Goal: Use online tool/utility: Utilize a website feature to perform a specific function

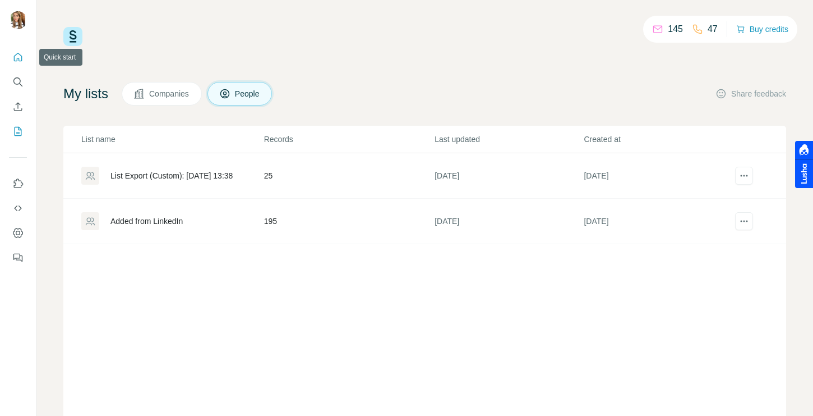
drag, startPoint x: 21, startPoint y: 56, endPoint x: 31, endPoint y: 61, distance: 11.0
click at [21, 56] on icon "Quick start" at bounding box center [17, 57] width 11 height 11
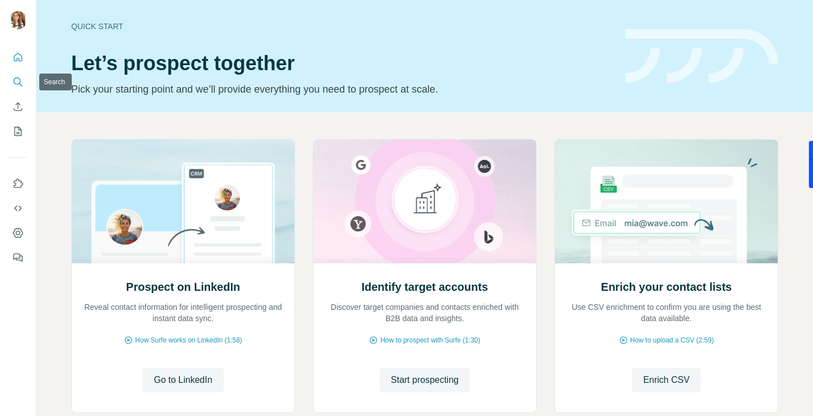
click at [18, 80] on icon "Search" at bounding box center [17, 81] width 11 height 11
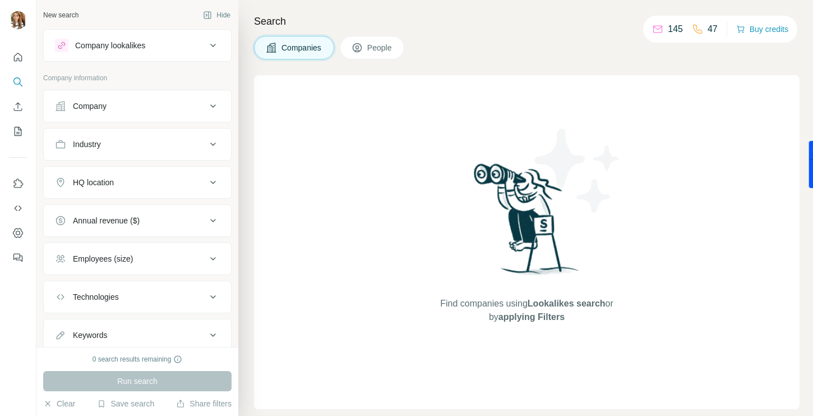
click at [121, 35] on button "Company lookalikes" at bounding box center [137, 45] width 187 height 27
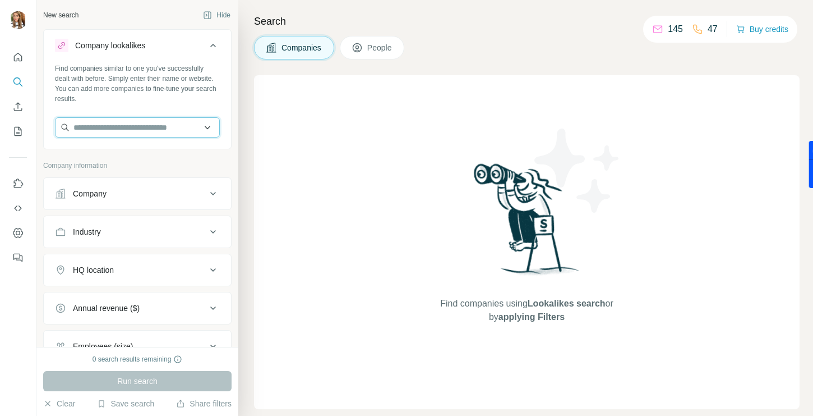
click at [123, 130] on input "text" at bounding box center [137, 127] width 165 height 20
type input "**********"
